Goal: Task Accomplishment & Management: Manage account settings

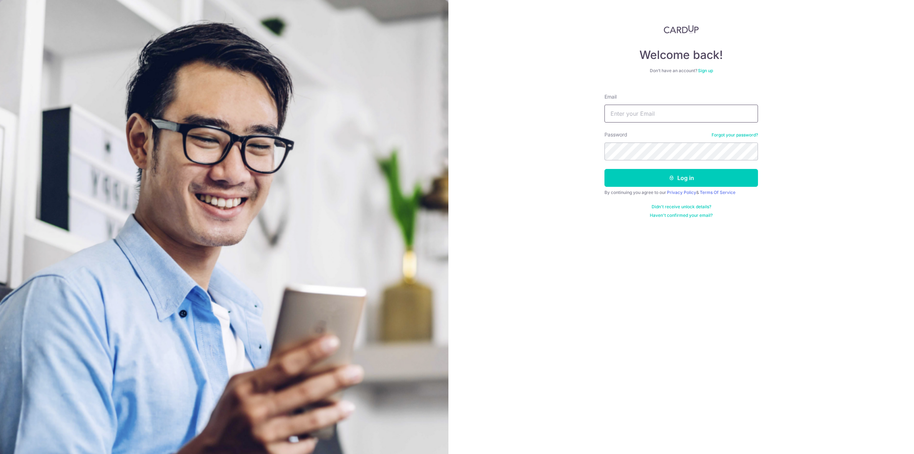
click at [675, 117] on input "Email" at bounding box center [680, 114] width 153 height 18
type input "[PERSON_NAME][DOMAIN_NAME][EMAIL_ADDRESS][PERSON_NAME][DOMAIN_NAME]"
click at [604, 169] on button "Log in" at bounding box center [680, 178] width 153 height 18
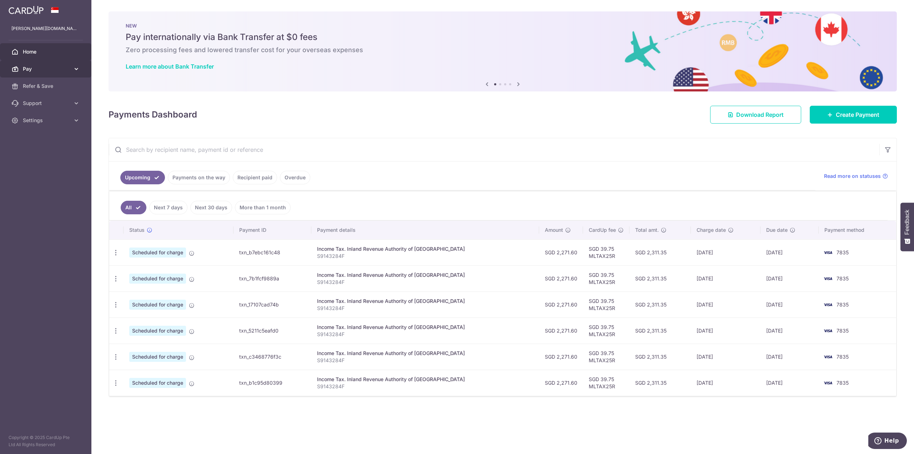
click at [50, 68] on span "Pay" at bounding box center [46, 68] width 47 height 7
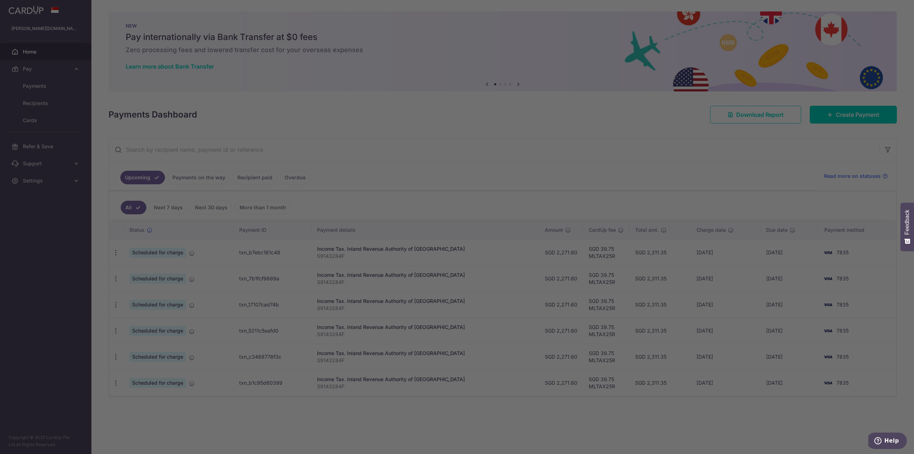
click at [52, 87] on div at bounding box center [461, 229] width 923 height 458
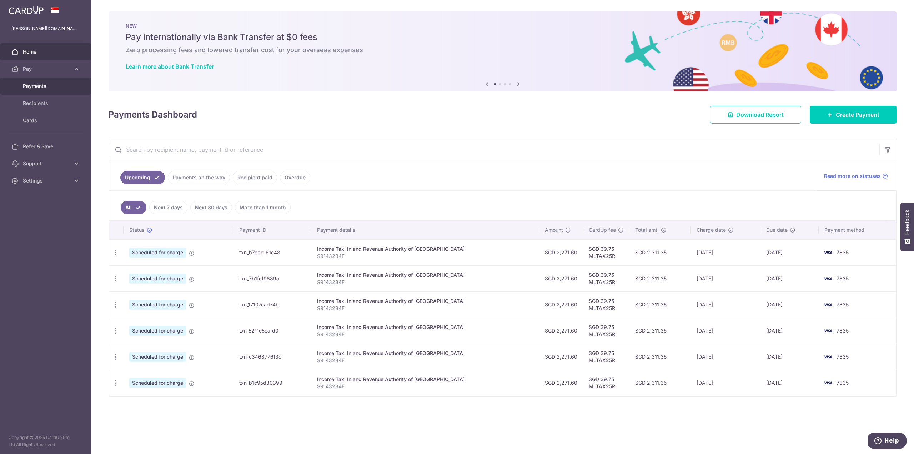
click at [30, 82] on link "Payments" at bounding box center [45, 85] width 91 height 17
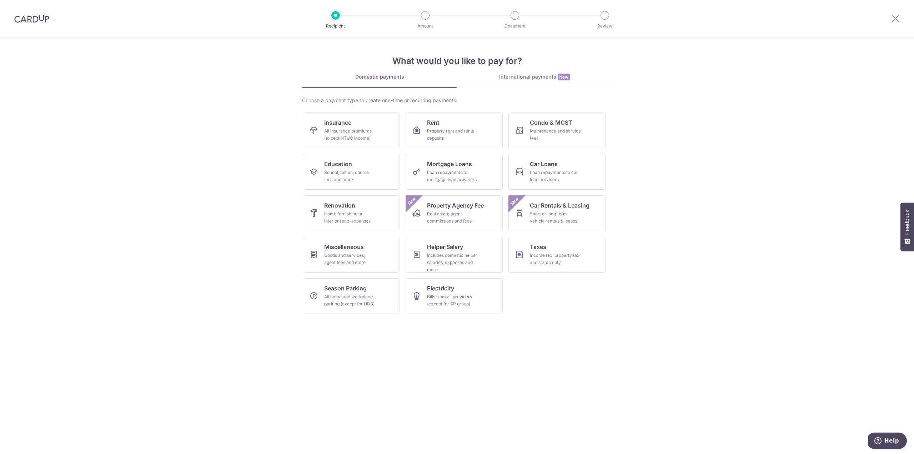
click at [32, 15] on img at bounding box center [31, 18] width 35 height 9
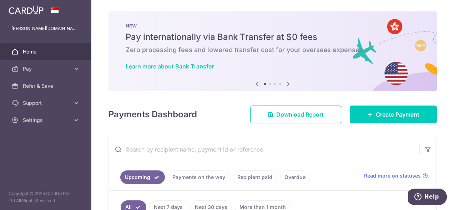
click at [251, 177] on link "Recipient paid" at bounding box center [255, 178] width 44 height 14
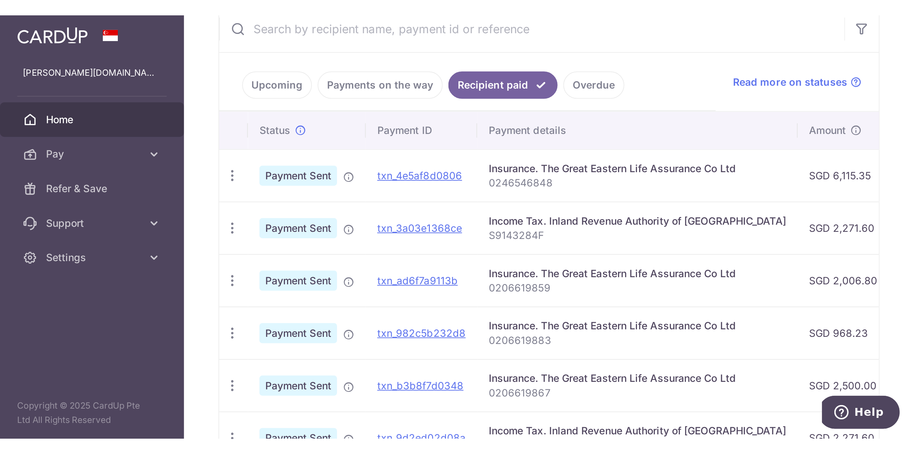
scroll to position [25, 0]
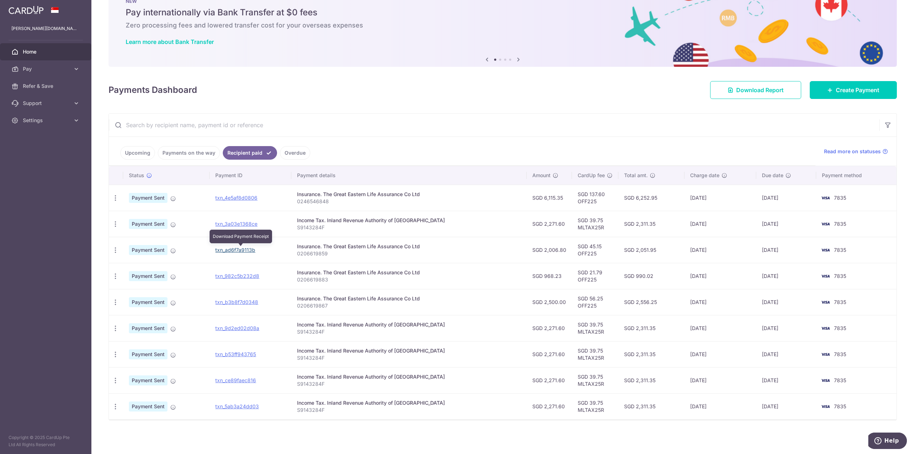
click at [245, 251] on link "txn_ad6f7a9113b" at bounding box center [235, 250] width 40 height 6
